Goal: Information Seeking & Learning: Check status

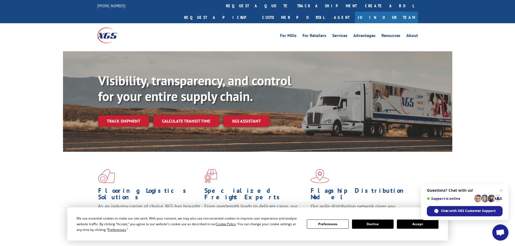
drag, startPoint x: 238, startPoint y: 8, endPoint x: 238, endPoint y: 14, distance: 5.4
click at [293, 8] on link "track a shipment" at bounding box center [327, 6] width 68 height 12
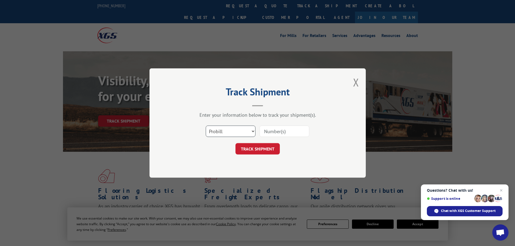
drag, startPoint x: 228, startPoint y: 134, endPoint x: 224, endPoint y: 137, distance: 5.2
click at [228, 134] on select "Select category... Probill BOL PO" at bounding box center [231, 131] width 50 height 11
select select "bol"
click at [206, 126] on select "Select category... Probill BOL PO" at bounding box center [231, 131] width 50 height 11
click at [274, 129] on input at bounding box center [285, 131] width 50 height 11
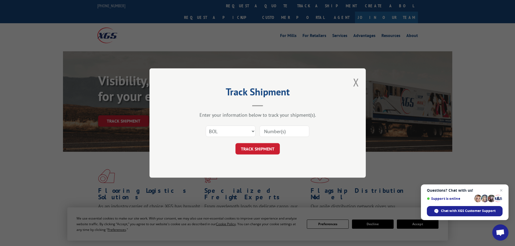
paste input "7063903"
type input "7063903"
click at [269, 153] on button "TRACK SHIPMENT" at bounding box center [258, 148] width 44 height 11
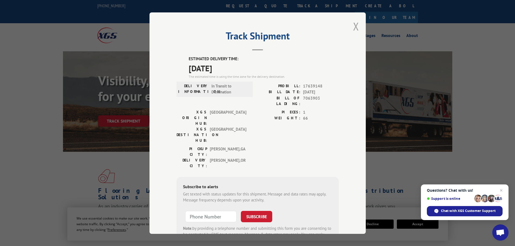
click at [355, 24] on button "Close modal" at bounding box center [356, 26] width 6 height 14
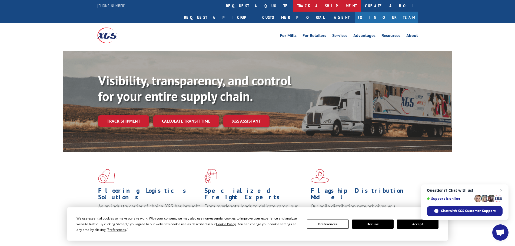
click at [293, 7] on link "track a shipment" at bounding box center [327, 6] width 68 height 12
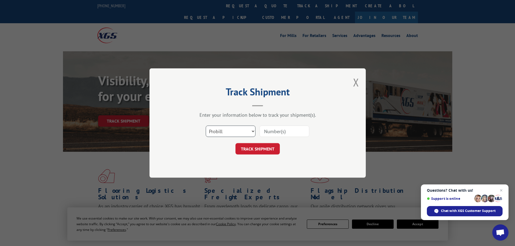
drag, startPoint x: 236, startPoint y: 131, endPoint x: 230, endPoint y: 137, distance: 8.0
click at [236, 131] on select "Select category... Probill BOL PO" at bounding box center [231, 131] width 50 height 11
select select "bol"
click at [206, 126] on select "Select category... Probill BOL PO" at bounding box center [231, 131] width 50 height 11
click at [266, 135] on input at bounding box center [285, 131] width 50 height 11
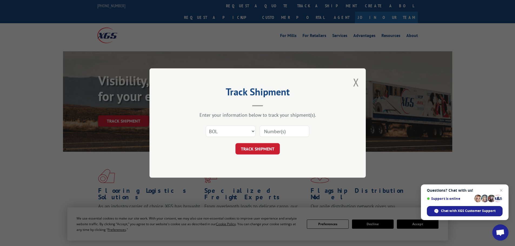
paste input "7047437"
type input "7047437"
click at [265, 150] on button "TRACK SHIPMENT" at bounding box center [258, 148] width 44 height 11
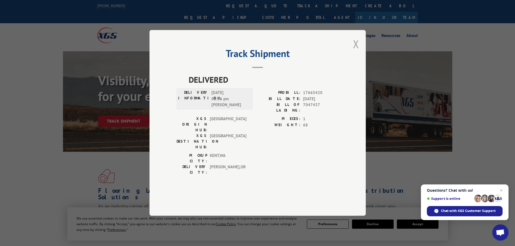
drag, startPoint x: 356, startPoint y: 61, endPoint x: 257, endPoint y: 29, distance: 104.4
click at [356, 51] on button "Close modal" at bounding box center [356, 44] width 6 height 14
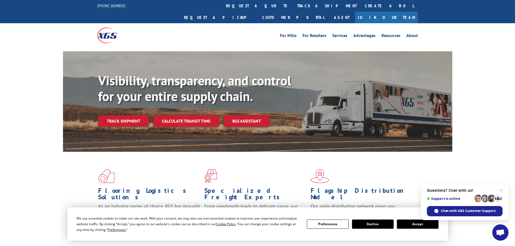
drag, startPoint x: 250, startPoint y: 3, endPoint x: 247, endPoint y: 16, distance: 13.1
click at [293, 3] on link "track a shipment" at bounding box center [327, 6] width 68 height 12
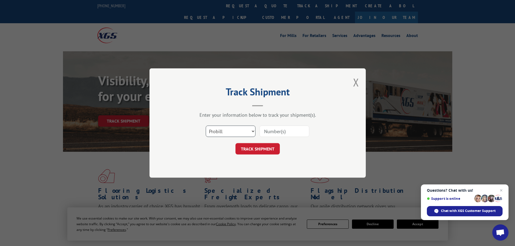
click at [228, 129] on select "Select category... Probill BOL PO" at bounding box center [231, 131] width 50 height 11
select select "bol"
click at [206, 126] on select "Select category... Probill BOL PO" at bounding box center [231, 131] width 50 height 11
click at [276, 131] on input at bounding box center [285, 131] width 50 height 11
paste input "7045852"
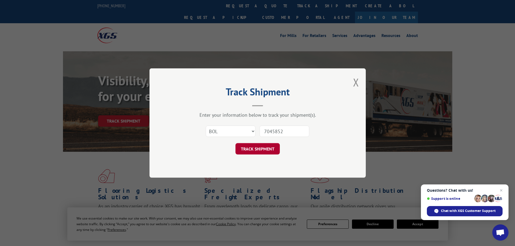
type input "7045852"
click at [267, 148] on button "TRACK SHIPMENT" at bounding box center [258, 148] width 44 height 11
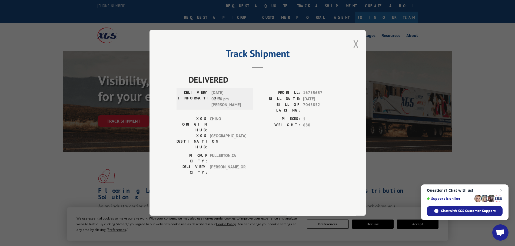
click at [356, 51] on button "Close modal" at bounding box center [356, 44] width 6 height 14
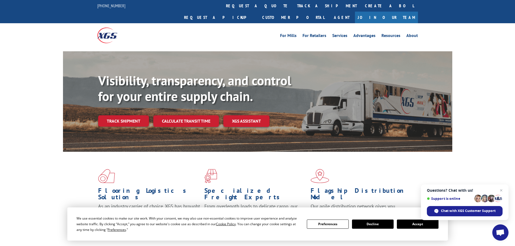
drag, startPoint x: 241, startPoint y: 5, endPoint x: 241, endPoint y: 10, distance: 5.1
click at [293, 5] on link "track a shipment" at bounding box center [327, 6] width 68 height 12
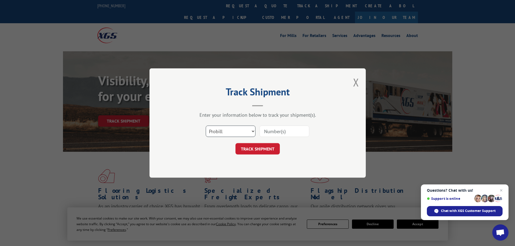
click at [230, 133] on select "Select category... Probill BOL PO" at bounding box center [231, 131] width 50 height 11
select select "bol"
click at [206, 126] on select "Select category... Probill BOL PO" at bounding box center [231, 131] width 50 height 11
click at [286, 132] on input at bounding box center [285, 131] width 50 height 11
paste input "5509667"
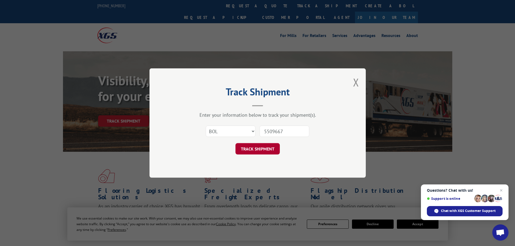
type input "5509667"
click at [273, 154] on button "TRACK SHIPMENT" at bounding box center [258, 148] width 44 height 11
